Goal: Information Seeking & Learning: Check status

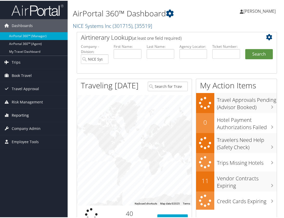
click at [20, 117] on span "Reporting" at bounding box center [20, 114] width 17 height 13
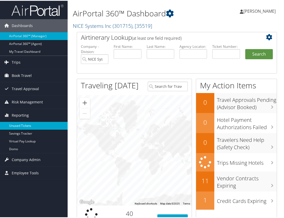
click at [20, 127] on link "Unused Tickets" at bounding box center [34, 125] width 68 height 8
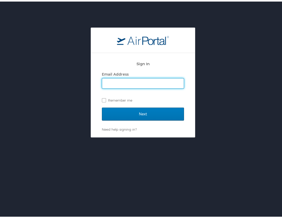
type input "joanna.thoesen@cbtravel.com"
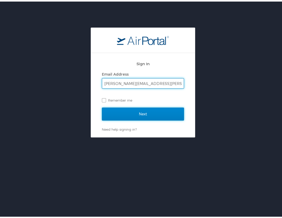
click at [133, 114] on input "Next" at bounding box center [143, 112] width 82 height 13
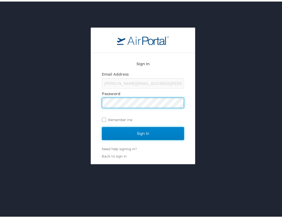
click at [140, 131] on input "Sign In" at bounding box center [143, 132] width 82 height 13
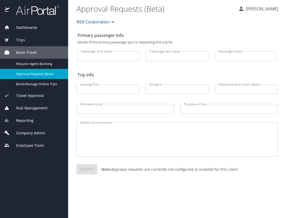
click at [111, 21] on icon "button" at bounding box center [113, 22] width 6 height 6
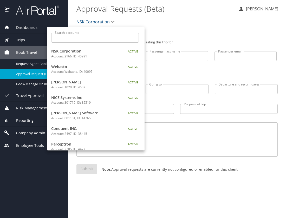
click at [95, 40] on input "Search accounts" at bounding box center [97, 38] width 84 height 10
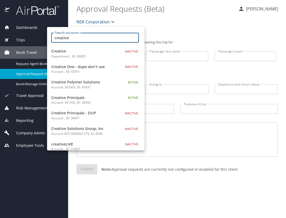
type input "creative"
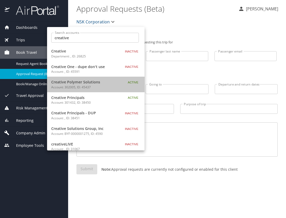
click at [102, 81] on span "Creative Polymer Solutions" at bounding box center [83, 82] width 65 height 6
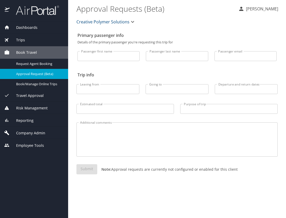
click at [125, 55] on input "Passenger first name" at bounding box center [109, 56] width 62 height 10
type input "[PERSON_NAME]"
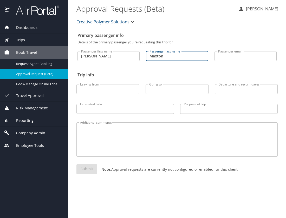
type input "Maxton"
click at [84, 172] on div "Submit Note: Approval requests are currently not configured or enabled for this…" at bounding box center [177, 174] width 201 height 18
click at [30, 120] on span "Reporting" at bounding box center [22, 121] width 24 height 6
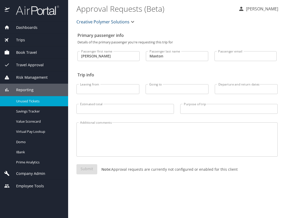
click at [28, 102] on span "Unused Tickets" at bounding box center [39, 101] width 46 height 5
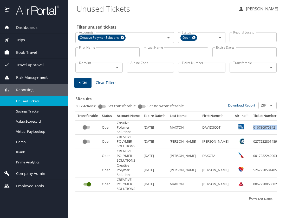
drag, startPoint x: 239, startPoint y: 128, endPoint x: 265, endPoint y: 126, distance: 26.1
click at [265, 126] on td "0167309753421" at bounding box center [266, 128] width 30 height 14
copy td "0167309753421"
